Goal: Task Accomplishment & Management: Use online tool/utility

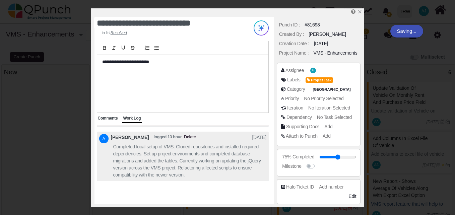
select select
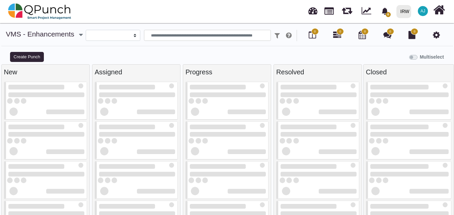
select select
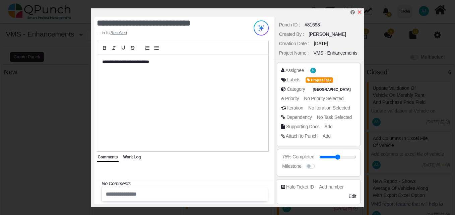
click at [359, 12] on icon "x" at bounding box center [359, 12] width 4 height 4
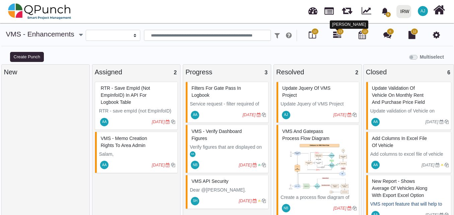
click at [339, 37] on icon at bounding box center [337, 35] width 8 height 8
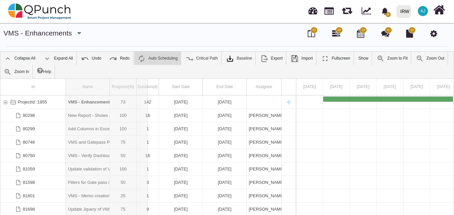
drag, startPoint x: 108, startPoint y: 90, endPoint x: 148, endPoint y: 89, distance: 39.8
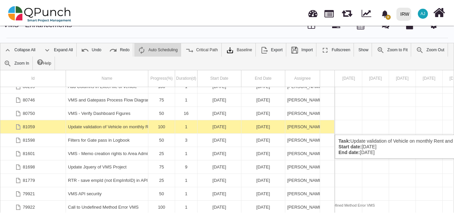
scroll to position [0, 165]
